Goal: Entertainment & Leisure: Consume media (video, audio)

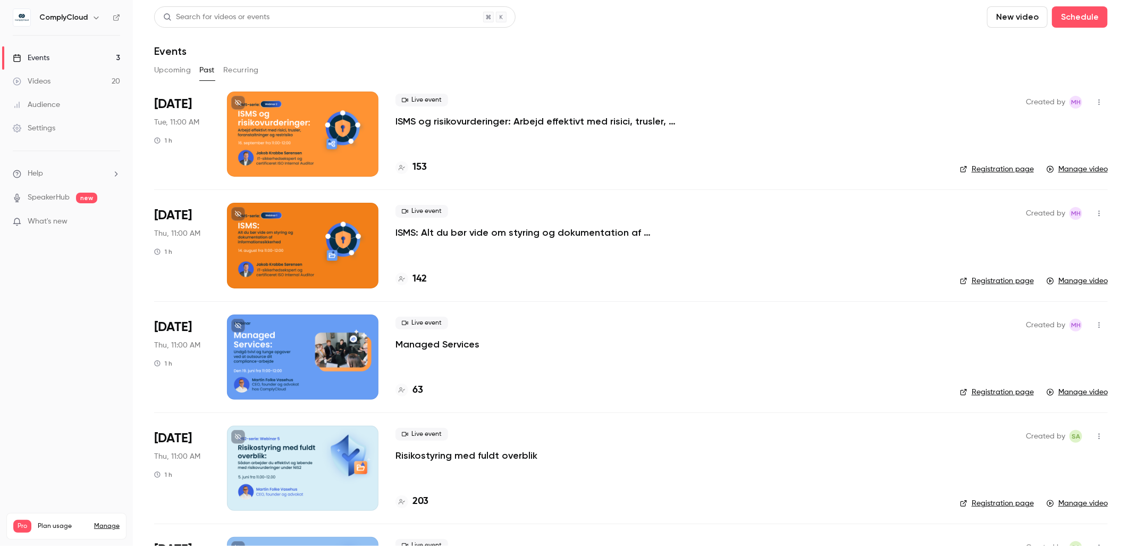
click at [345, 166] on div at bounding box center [303, 133] width 152 height 85
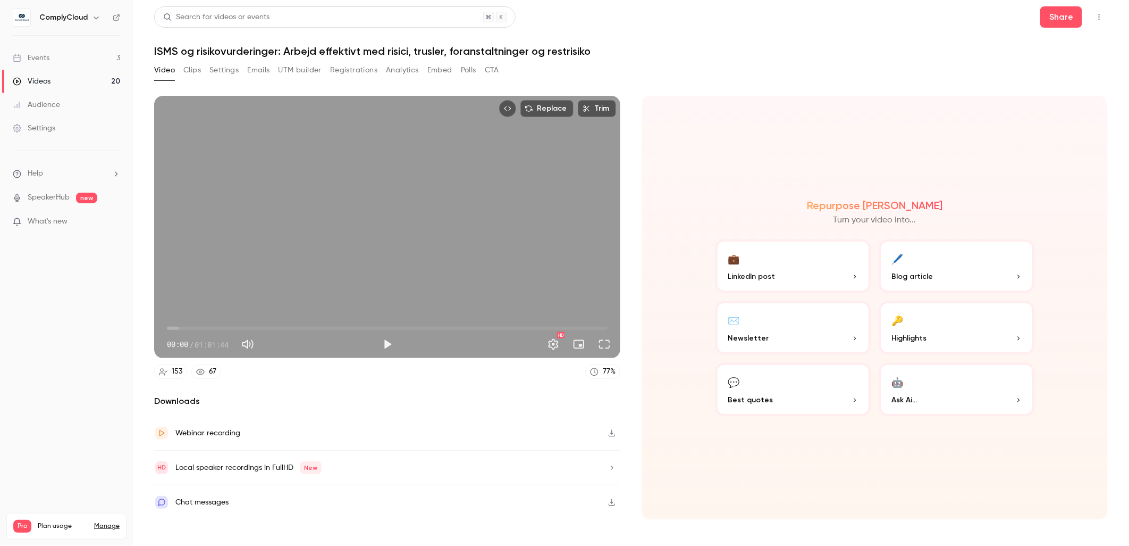
click at [302, 323] on span "00:00" at bounding box center [387, 328] width 441 height 17
click at [345, 330] on span "24:52" at bounding box center [387, 328] width 441 height 17
click at [361, 323] on span "27:06" at bounding box center [387, 328] width 441 height 17
click at [370, 327] on span "27:06" at bounding box center [387, 328] width 441 height 17
click at [385, 330] on span "30:31" at bounding box center [387, 328] width 441 height 17
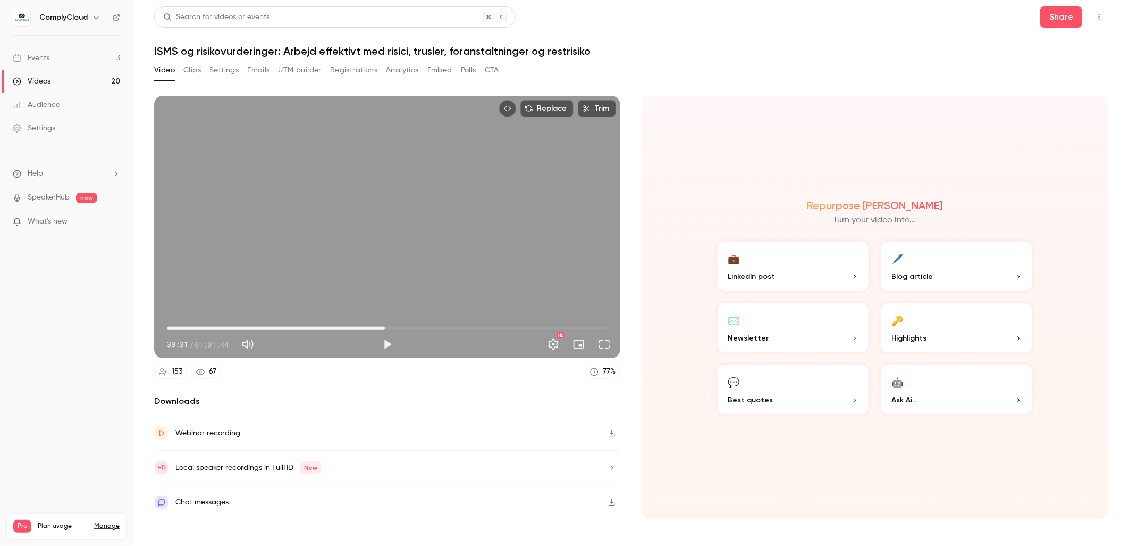
click at [399, 328] on span "30:31" at bounding box center [387, 328] width 441 height 17
click at [416, 322] on span "34:55" at bounding box center [387, 328] width 441 height 17
click at [428, 321] on span "34:55" at bounding box center [387, 328] width 441 height 17
click at [432, 330] on span "37:09" at bounding box center [432, 327] width 3 height 3
click at [438, 327] on span "37:58" at bounding box center [387, 328] width 441 height 17
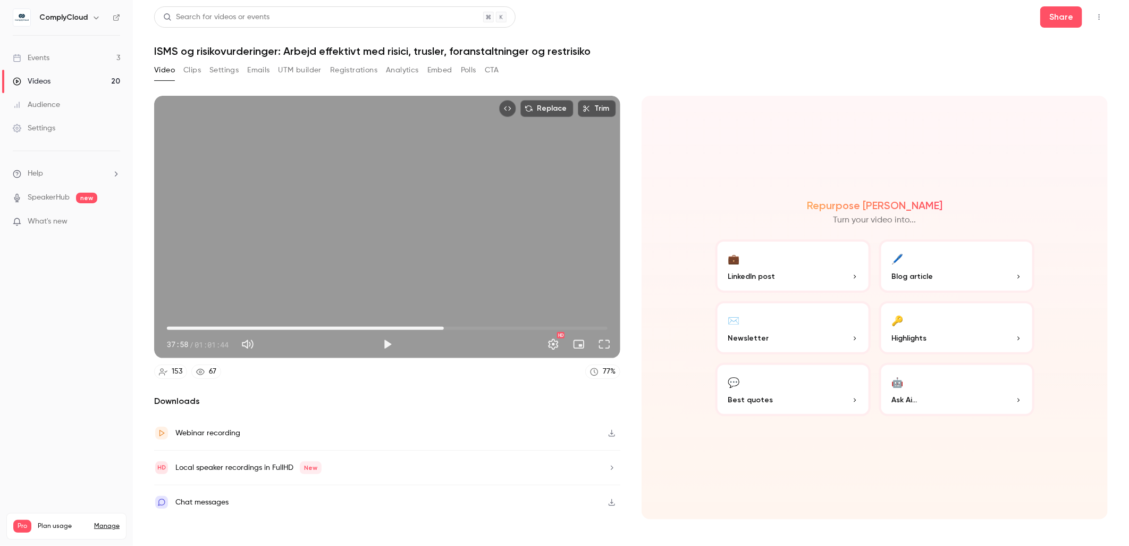
click at [444, 326] on span "38:47" at bounding box center [387, 328] width 441 height 17
click at [447, 326] on span "39:09" at bounding box center [446, 327] width 3 height 3
click at [454, 329] on span "40:12" at bounding box center [387, 328] width 441 height 17
click at [471, 330] on span "40:12" at bounding box center [387, 328] width 441 height 17
click at [479, 327] on span "42:30" at bounding box center [387, 328] width 441 height 17
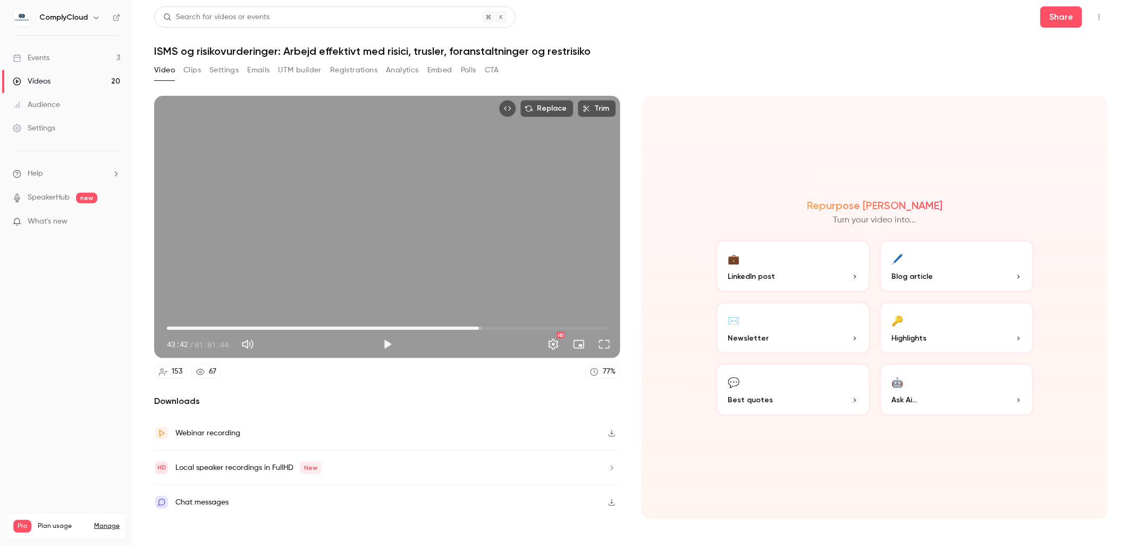
click at [478, 328] on span "43:42" at bounding box center [479, 327] width 3 height 3
click at [395, 333] on span "43:24" at bounding box center [387, 328] width 441 height 17
click at [473, 330] on span "42:53" at bounding box center [387, 328] width 441 height 17
click at [391, 347] on button "Play" at bounding box center [387, 343] width 21 height 21
click at [468, 210] on div "Replace Trim 43:36 43:36 / 01:01:44 HD" at bounding box center [387, 227] width 466 height 262
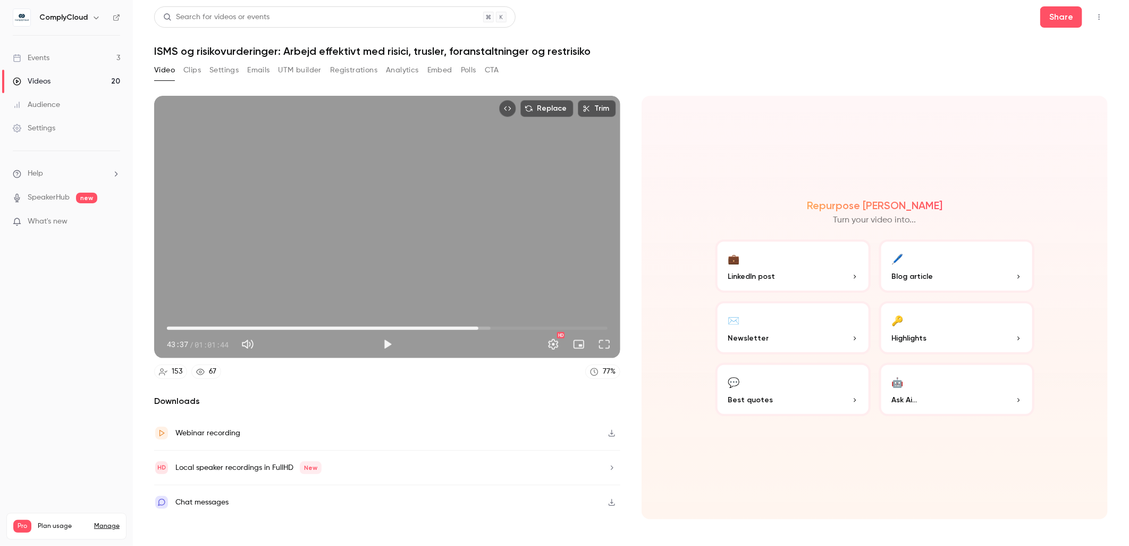
click at [435, 189] on div "Replace Trim 43:37 43:37 / 01:01:44 HD" at bounding box center [387, 227] width 466 height 262
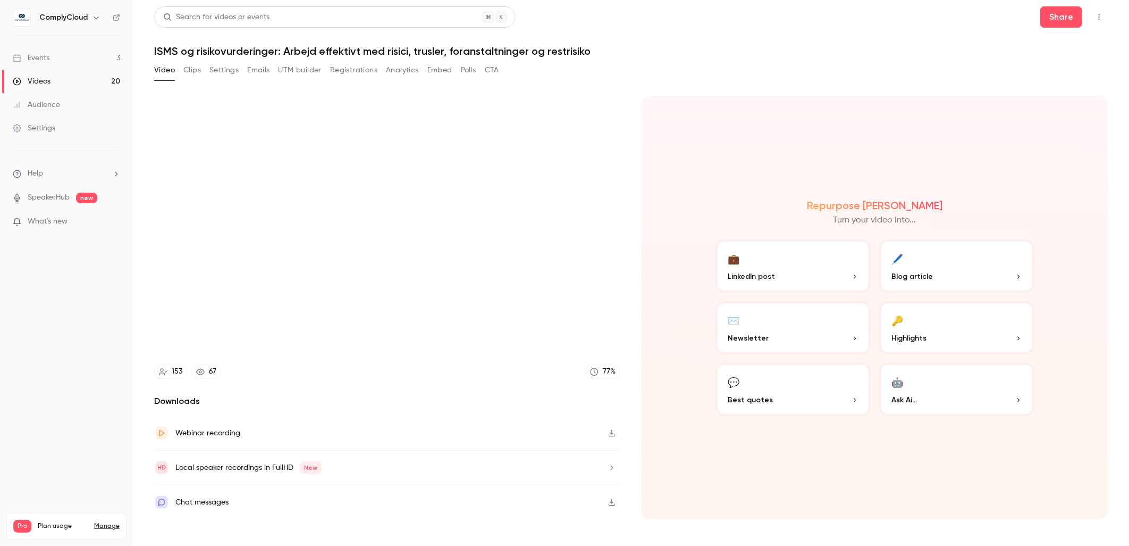
click at [448, 234] on video at bounding box center [387, 227] width 466 height 262
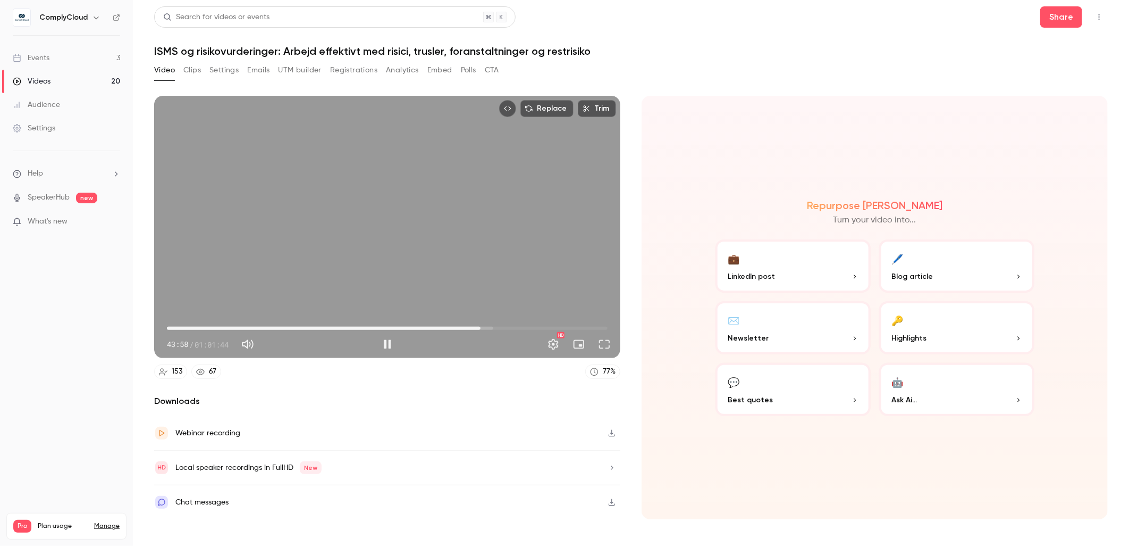
click at [443, 177] on div "Replace Trim 43:58 43:58 / 01:01:44 HD" at bounding box center [387, 227] width 466 height 262
click at [437, 206] on div "Replace Trim 43:59 43:59 / 01:01:44 HD" at bounding box center [387, 227] width 466 height 262
click at [458, 211] on div "Replace Trim 44:08 44:08 / 01:01:44 HD" at bounding box center [387, 227] width 466 height 262
type input "******"
